Goal: Task Accomplishment & Management: Complete application form

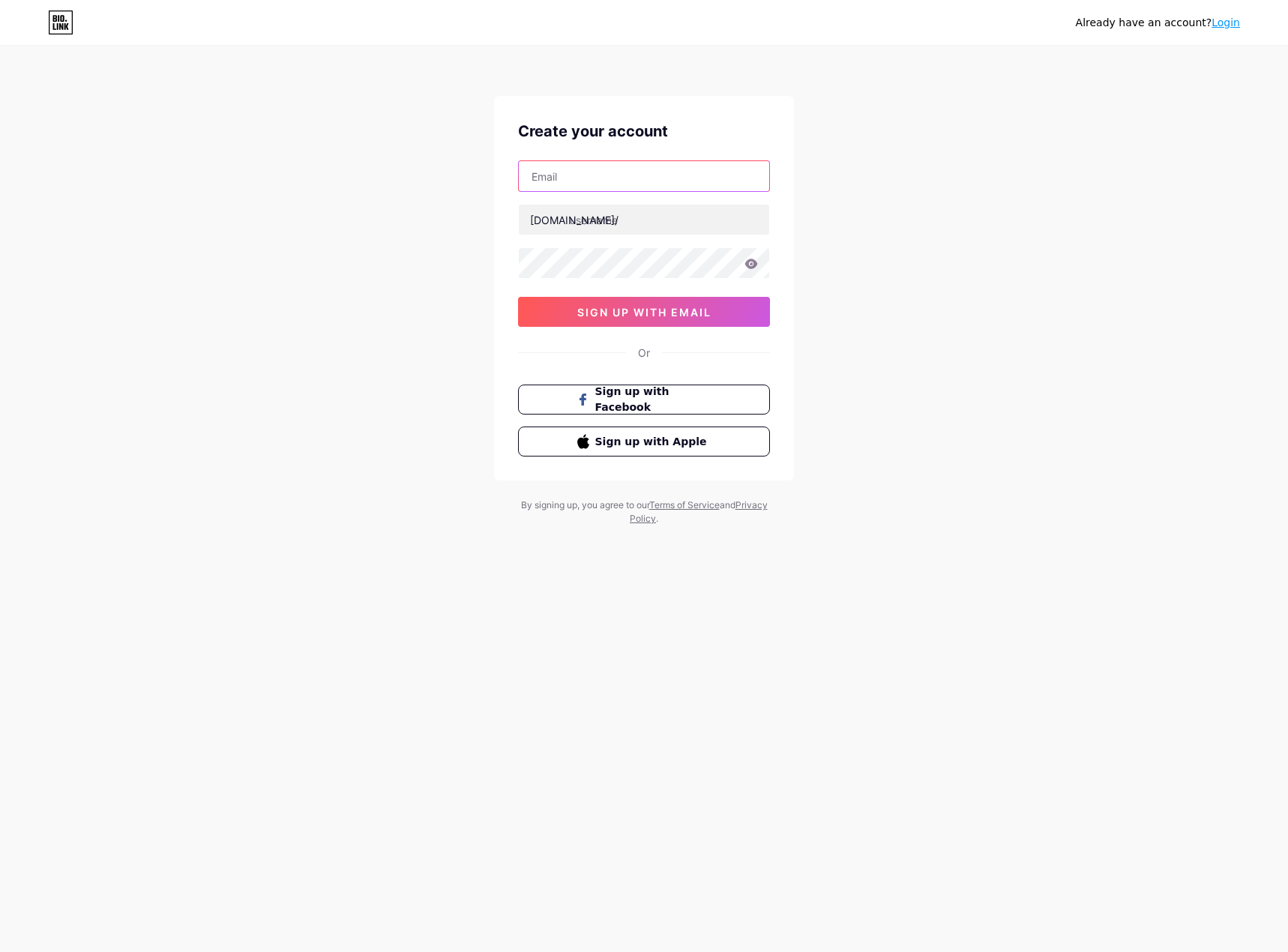
click at [601, 190] on input "text" at bounding box center [644, 176] width 250 height 30
type input "[EMAIL_ADDRESS][DOMAIN_NAME]"
click at [619, 225] on input "text" at bounding box center [644, 220] width 250 height 30
type input "jhayxxn"
click at [511, 262] on div "Create your account jeremiahoshiokhame@gmail.com bio.link/ jhayxxn 0cAFcWeA5OKe…" at bounding box center [644, 288] width 300 height 384
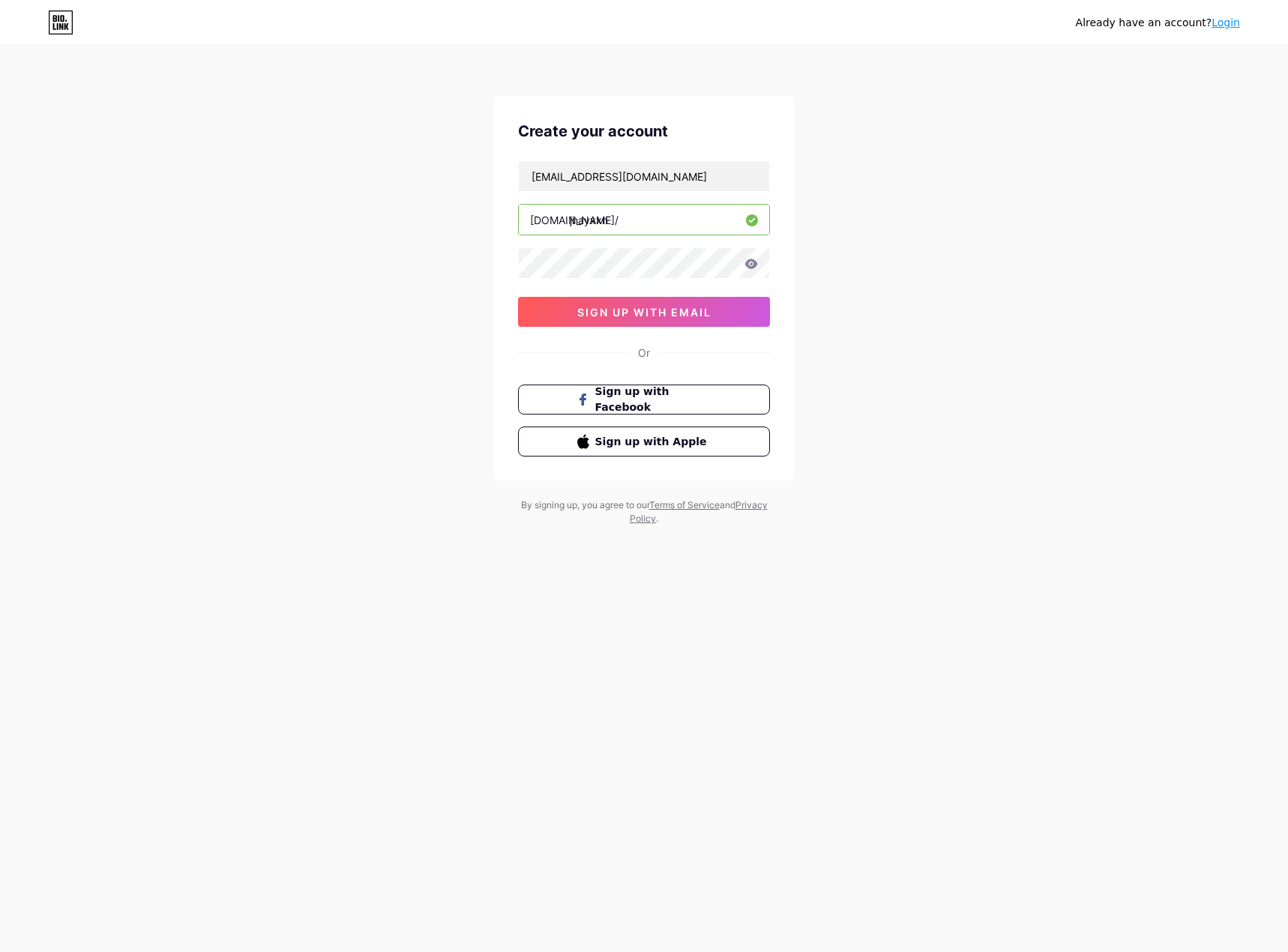
click at [757, 262] on icon at bounding box center [751, 264] width 13 height 10
click at [750, 259] on icon at bounding box center [751, 263] width 13 height 10
click at [503, 265] on div "Create your account jeremiahoshiokhame@gmail.com bio.link/ jhayxxn 0cAFcWeA5OKe…" at bounding box center [644, 288] width 300 height 384
click at [510, 269] on div "Create your account jeremiahoshiokhame@gmail.com bio.link/ jhayxxn 0cAFcWeA5OKe…" at bounding box center [644, 288] width 300 height 384
drag, startPoint x: 941, startPoint y: 480, endPoint x: 883, endPoint y: 392, distance: 105.4
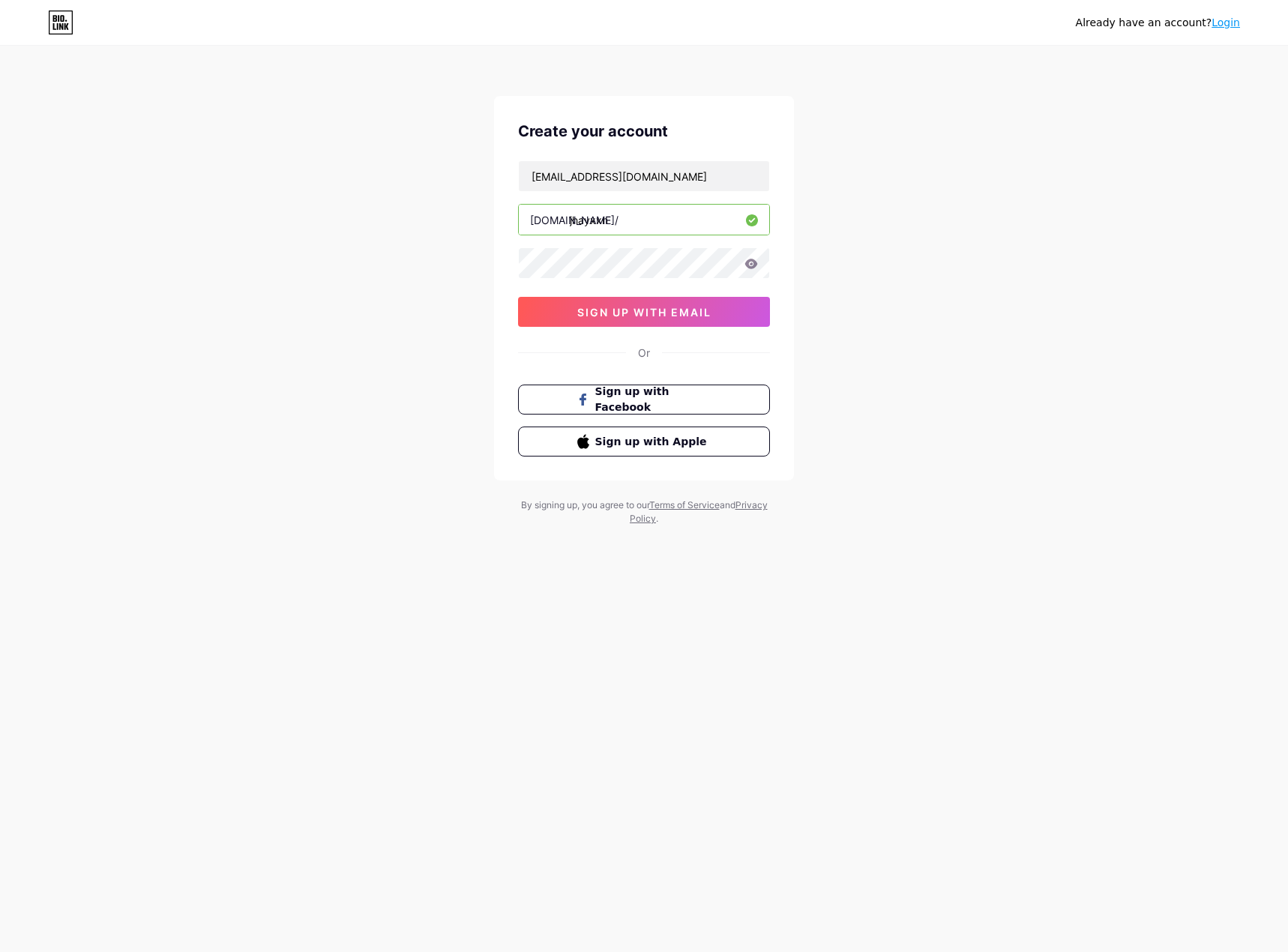
click at [942, 483] on div "Already have an account? Login Create your account jeremiahoshiokhame@gmail.com…" at bounding box center [644, 287] width 1288 height 574
drag, startPoint x: 685, startPoint y: 220, endPoint x: 261, endPoint y: 207, distance: 424.2
click at [665, 216] on input "jhayxxn" at bounding box center [644, 220] width 250 height 30
click at [695, 188] on input "text" at bounding box center [644, 176] width 250 height 30
type input "[EMAIL_ADDRESS][DOMAIN_NAME]"
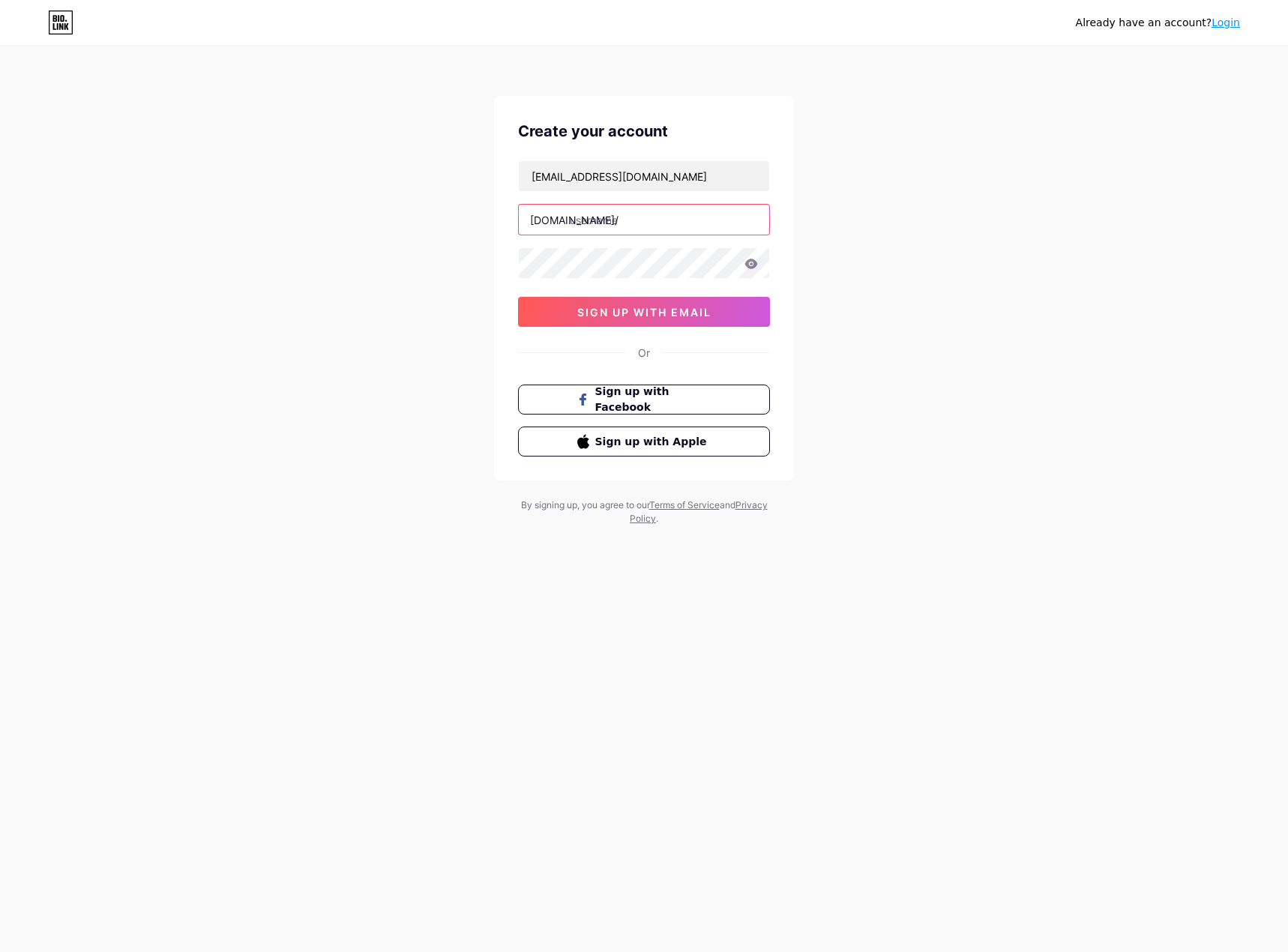
click at [649, 208] on input "text" at bounding box center [644, 220] width 250 height 30
type input "jhayxxn"
click at [657, 238] on div "[EMAIL_ADDRESS][DOMAIN_NAME] [DOMAIN_NAME]/ jhayxxn sign up with email" at bounding box center [644, 243] width 252 height 167
click at [753, 261] on icon at bounding box center [751, 263] width 13 height 10
click at [501, 260] on div "Create your account [PERSON_NAME][EMAIL_ADDRESS][DOMAIN_NAME] [DOMAIN_NAME]/ jh…" at bounding box center [644, 288] width 300 height 384
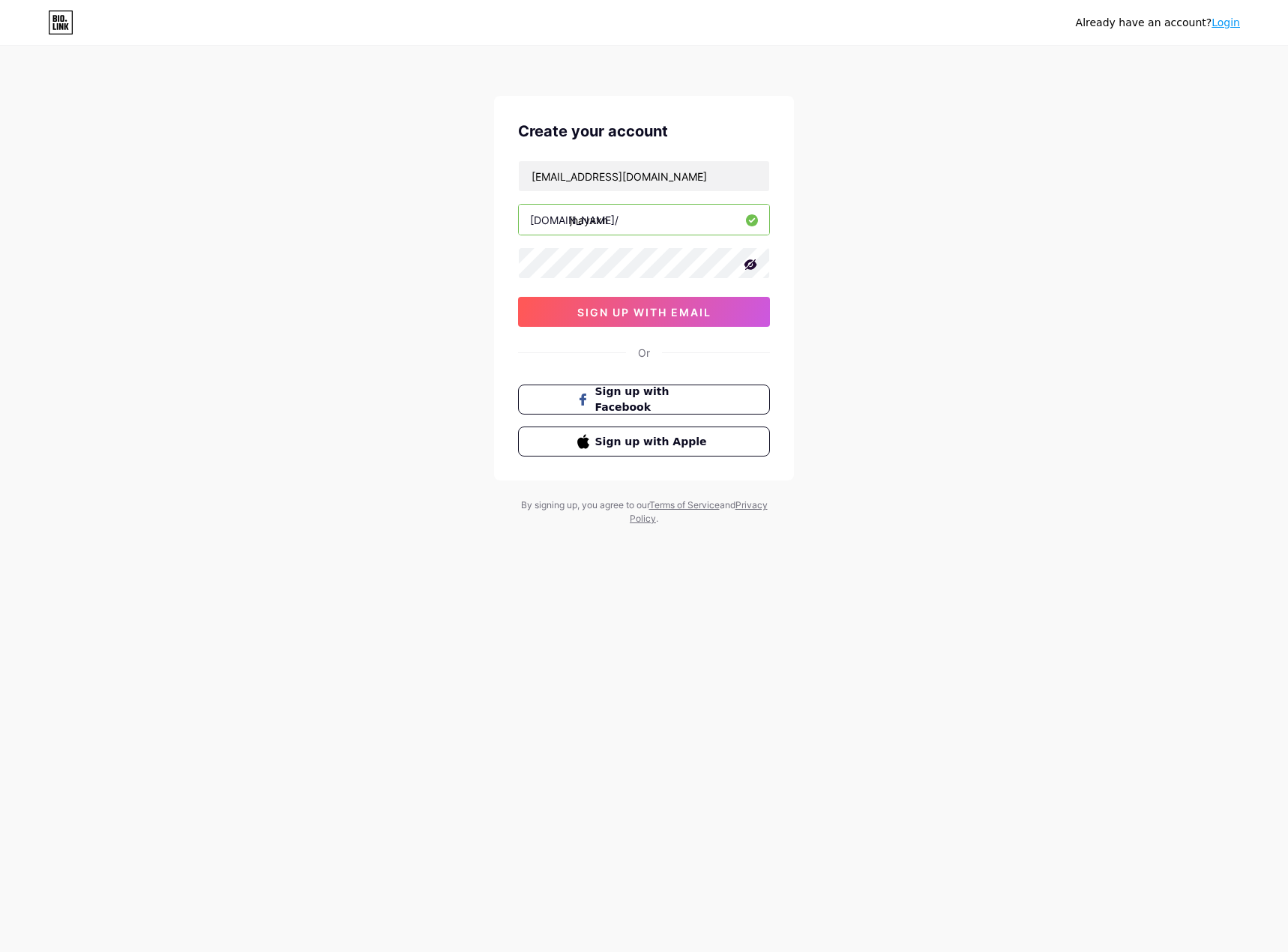
click at [697, 598] on div "Already have an account? Login Create your account [EMAIL_ADDRESS][DOMAIN_NAME]…" at bounding box center [644, 476] width 1288 height 952
drag, startPoint x: 711, startPoint y: 314, endPoint x: 711, endPoint y: 306, distance: 8.0
click at [711, 314] on span "sign up with email" at bounding box center [644, 312] width 134 height 13
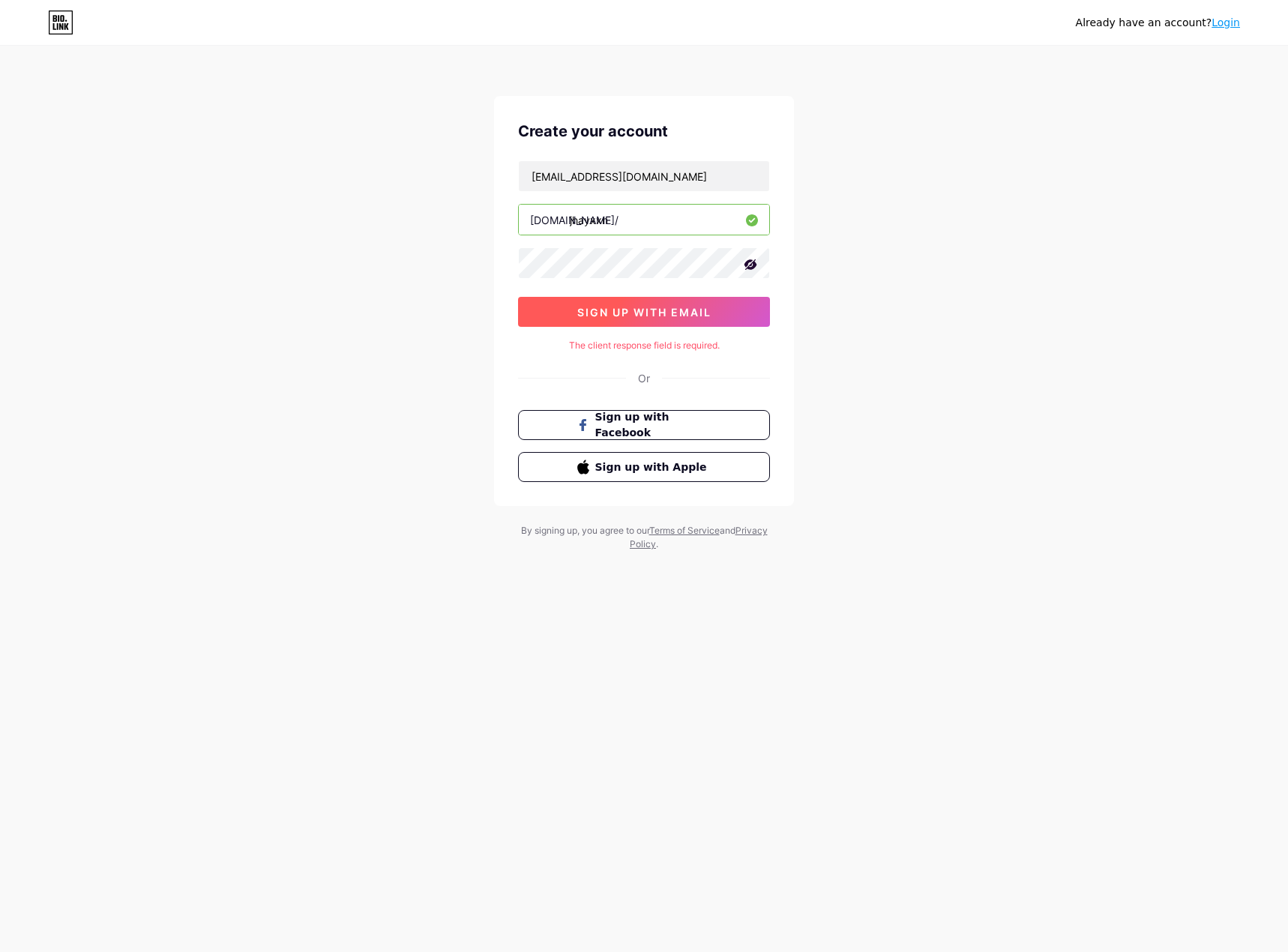
click at [705, 307] on span "sign up with email" at bounding box center [644, 312] width 134 height 13
click at [656, 319] on button "sign up with email" at bounding box center [644, 311] width 252 height 30
click at [719, 170] on input "[EMAIL_ADDRESS][DOMAIN_NAME]" at bounding box center [644, 176] width 250 height 30
click at [680, 312] on span "sign up with email" at bounding box center [644, 312] width 134 height 13
click at [663, 207] on input "jhayxxn" at bounding box center [644, 220] width 250 height 30
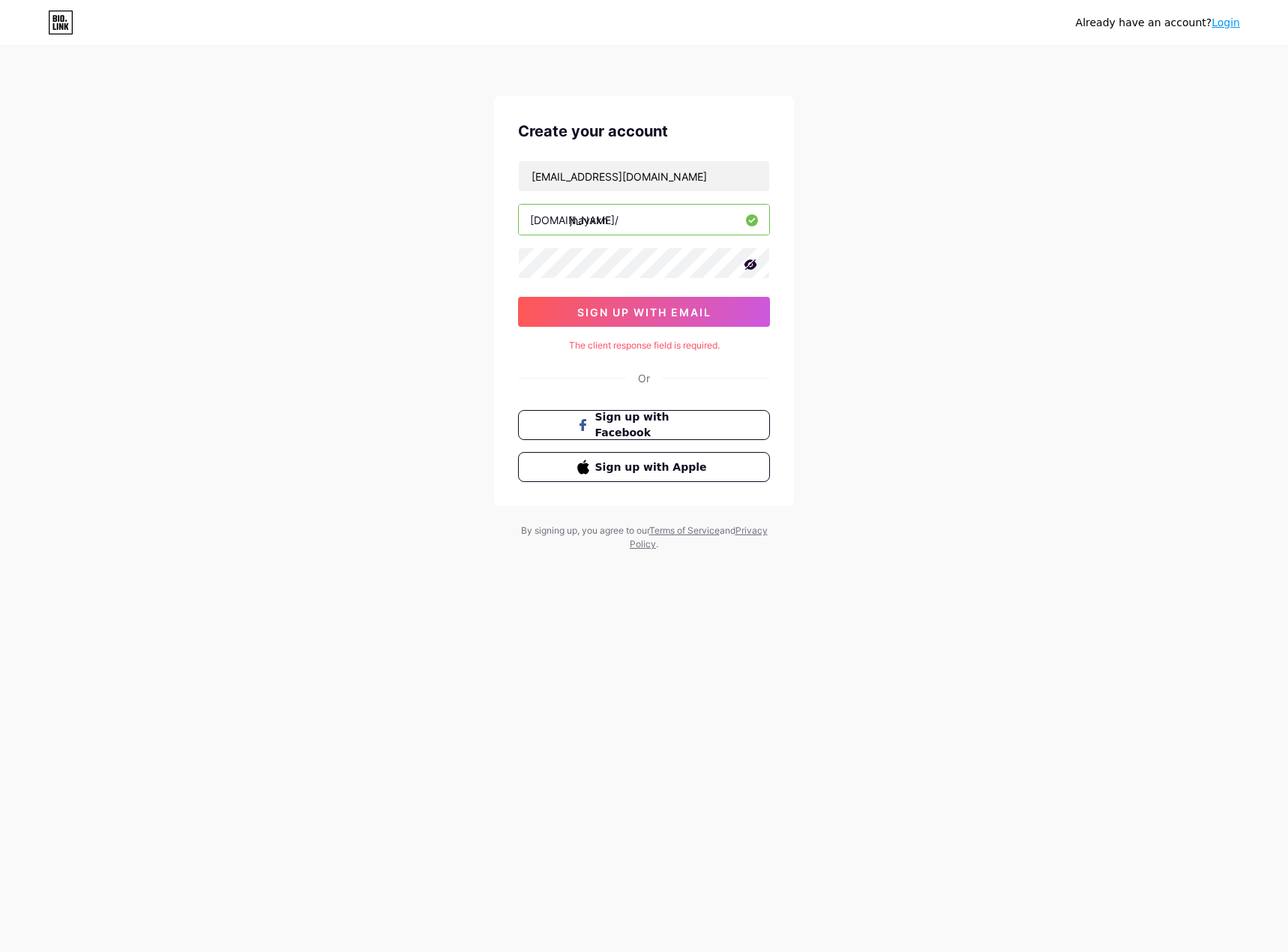
click at [750, 146] on div "Create your account [PERSON_NAME][EMAIL_ADDRESS][DOMAIN_NAME] [DOMAIN_NAME]/ jh…" at bounding box center [644, 301] width 300 height 410
click at [723, 169] on input "[EMAIL_ADDRESS][DOMAIN_NAME]" at bounding box center [644, 176] width 250 height 30
type input "[EMAIL_ADDRESS][DOMAIN_NAME]"
click at [679, 311] on span "sign up with email" at bounding box center [644, 312] width 134 height 13
